Goal: Task Accomplishment & Management: Manage account settings

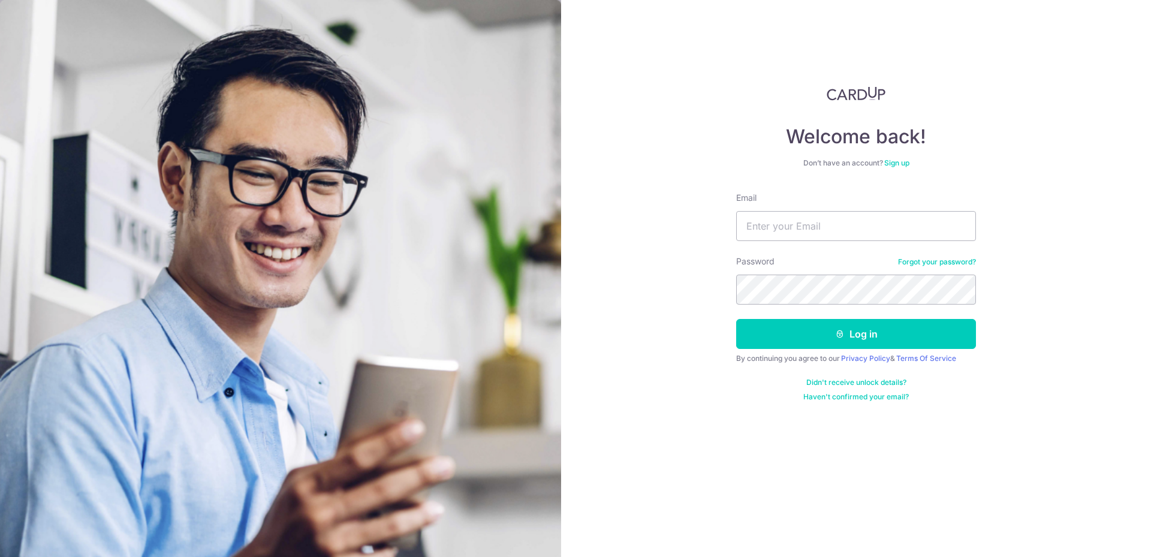
type input "[EMAIL_ADDRESS][DOMAIN_NAME]"
click at [736, 319] on button "Log in" at bounding box center [856, 334] width 240 height 30
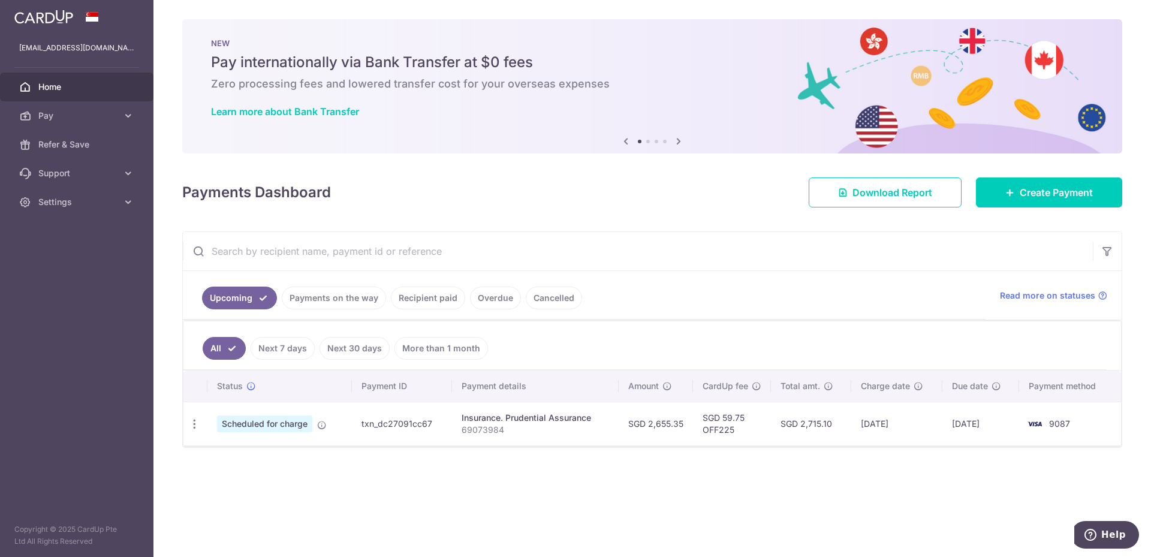
click at [859, 521] on div "× Pause Schedule Pause all future payments in this series Pause just this one p…" at bounding box center [653, 278] width 998 height 557
